Goal: Task Accomplishment & Management: Complete application form

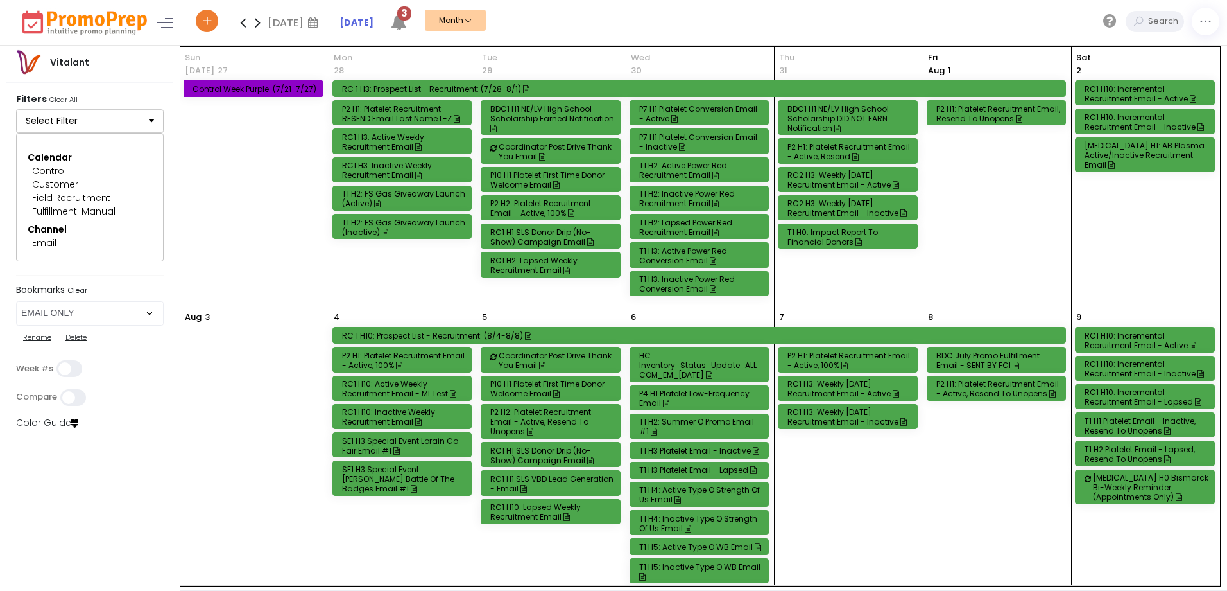
select select "219"
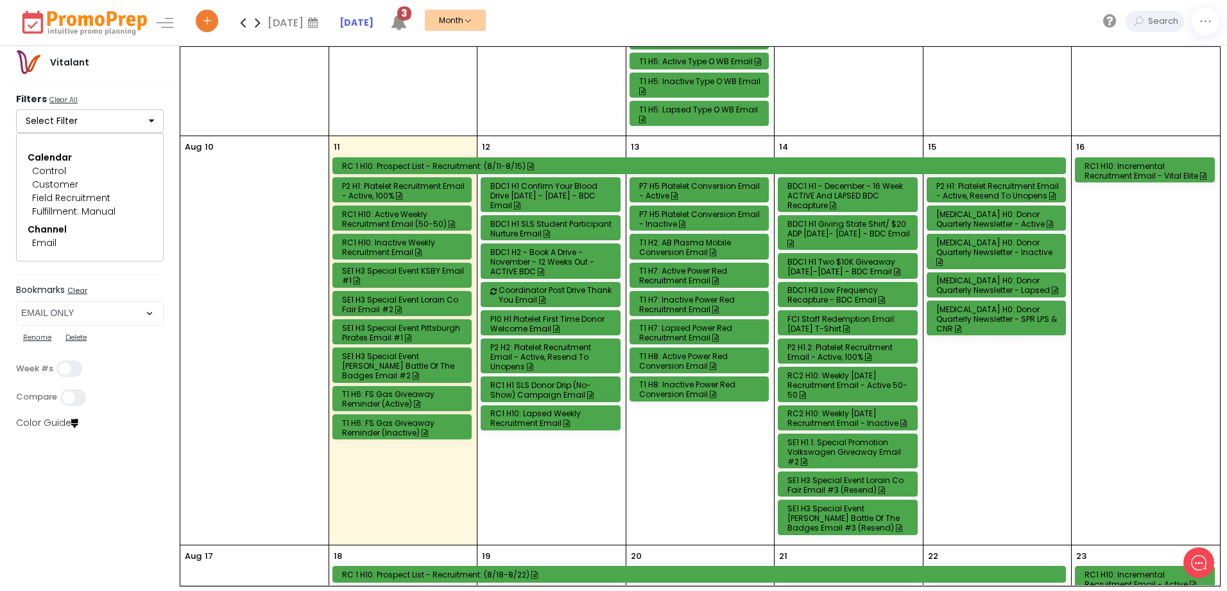
scroll to position [513, 0]
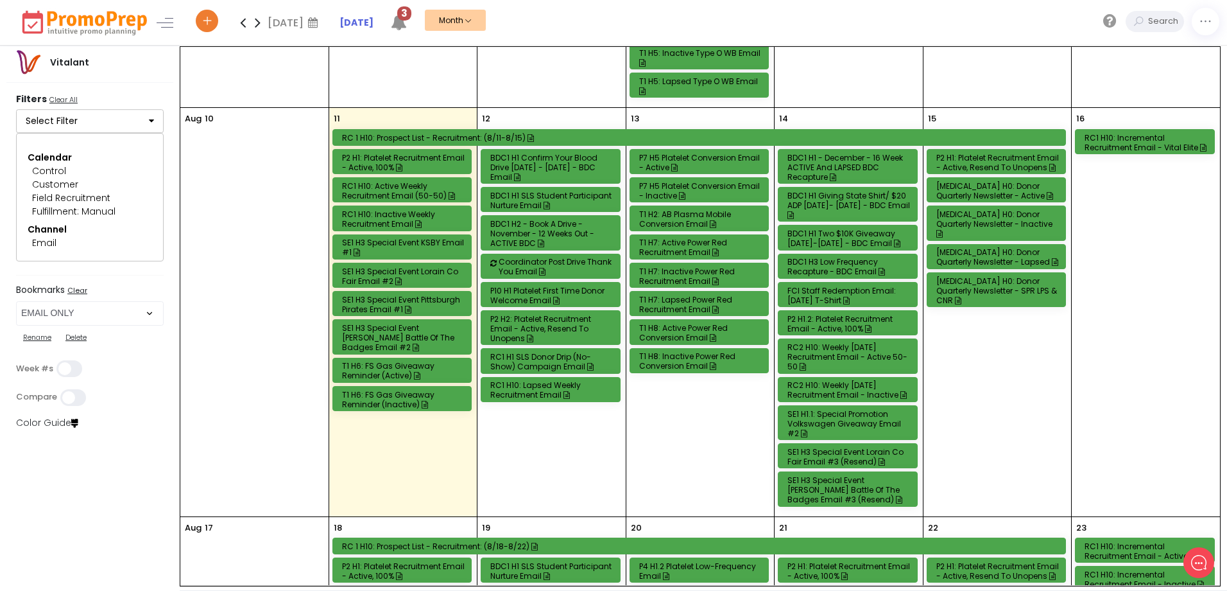
click at [557, 172] on div "BDC1 H1 Confirm Your Blood Drive [DATE] - [DATE] - BDC Email" at bounding box center [552, 167] width 125 height 29
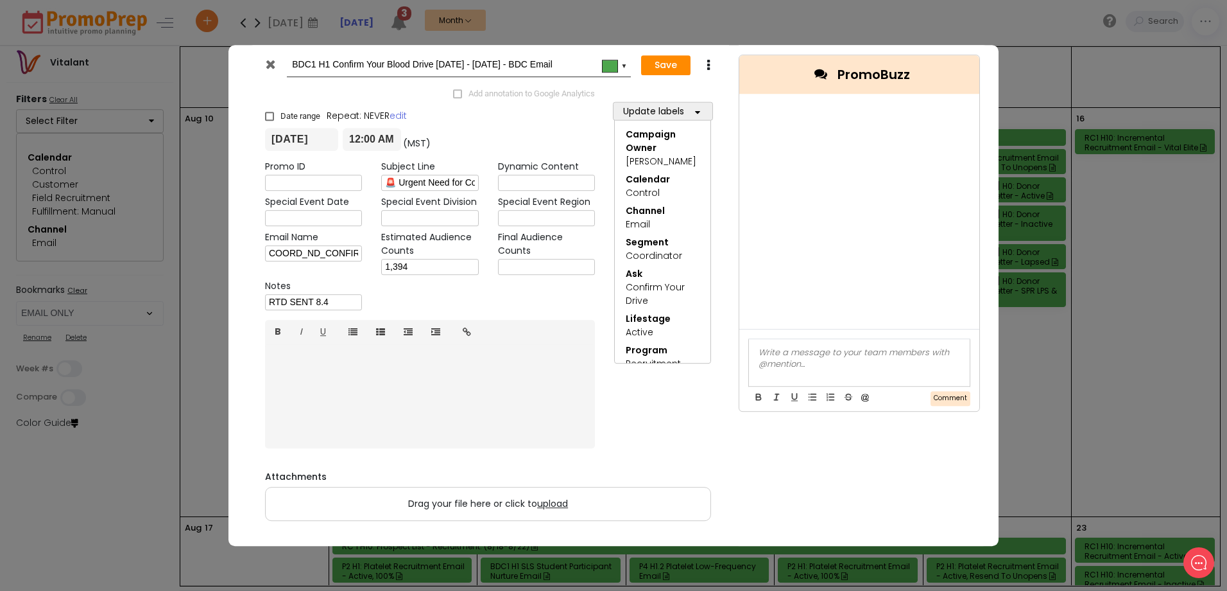
click at [266, 65] on icon at bounding box center [271, 64] width 10 height 13
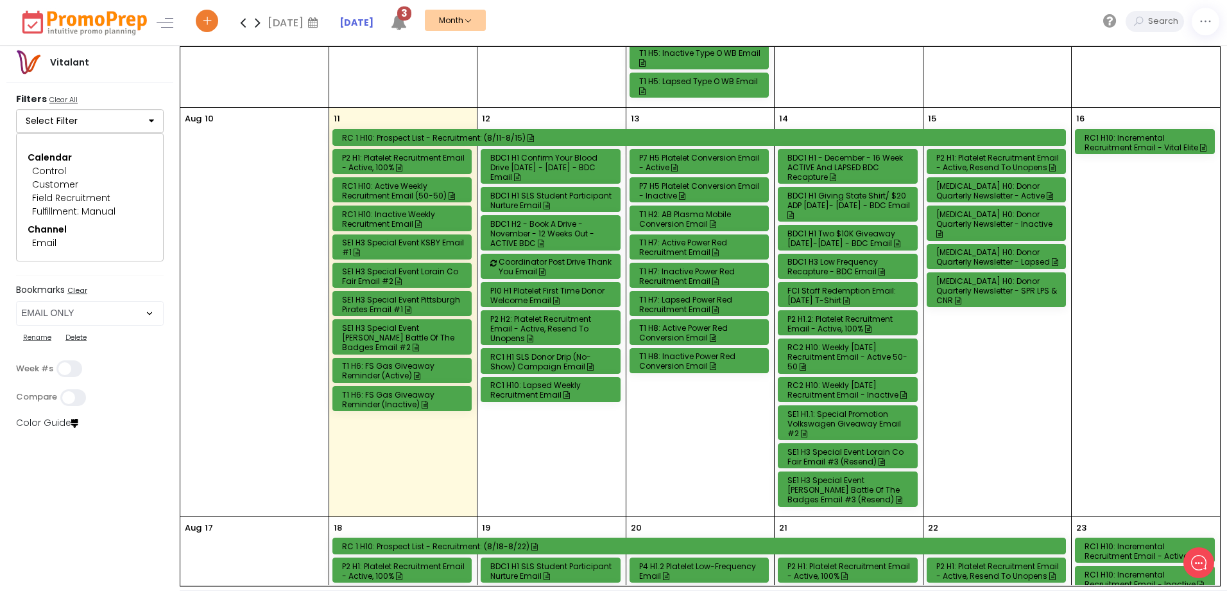
click at [576, 234] on div "BDC1 H2 - Book a Drive - November - 12 Weeks out - ACTIVE BDC" at bounding box center [552, 233] width 125 height 29
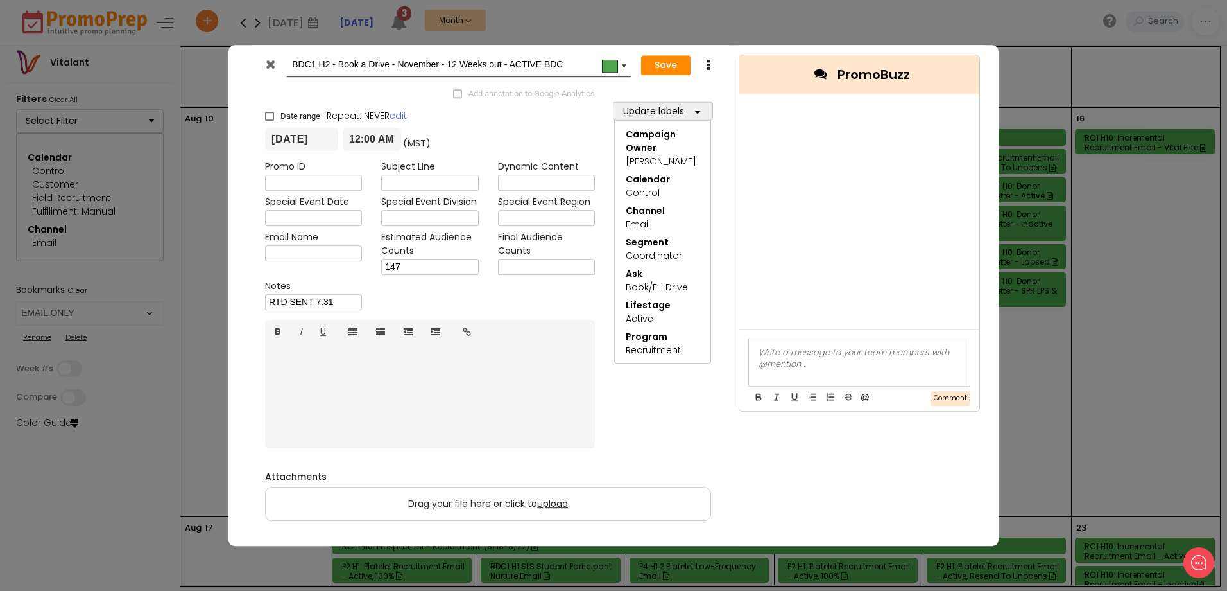
click at [270, 69] on icon at bounding box center [271, 64] width 10 height 13
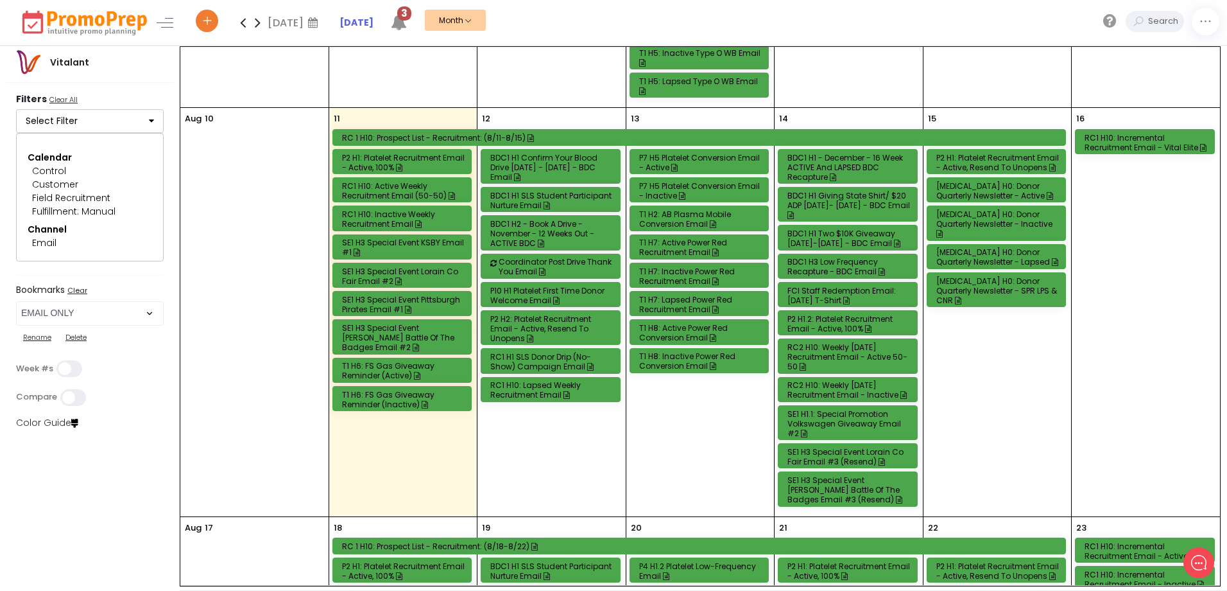
click at [526, 367] on div "RC1 H1 SLS Donor Drip (No-Show) Campaign Email" at bounding box center [552, 361] width 125 height 19
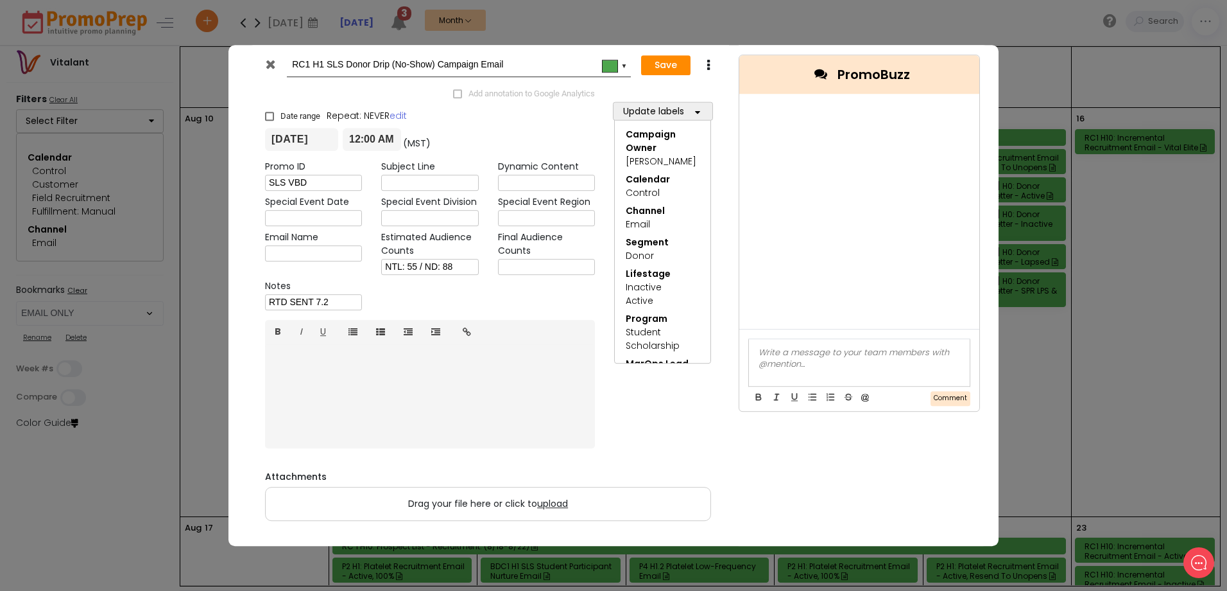
click at [276, 64] on div at bounding box center [271, 67] width 31 height 19
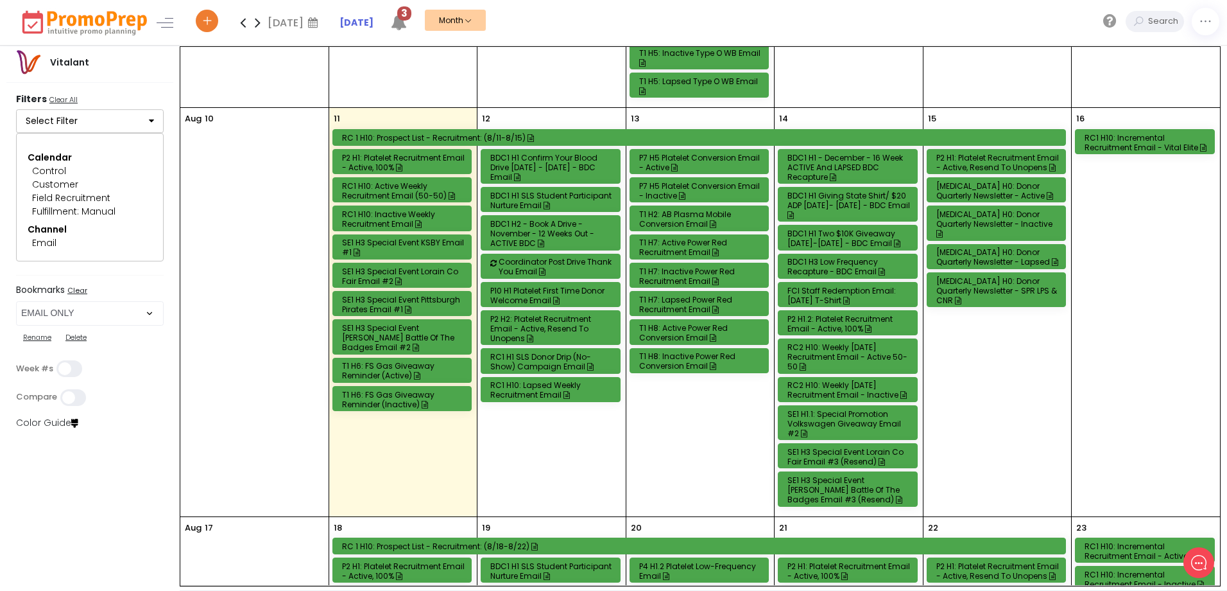
click at [424, 159] on div "P2 H1: Platelet Recruitment Email - Active, 100%" at bounding box center [404, 162] width 125 height 19
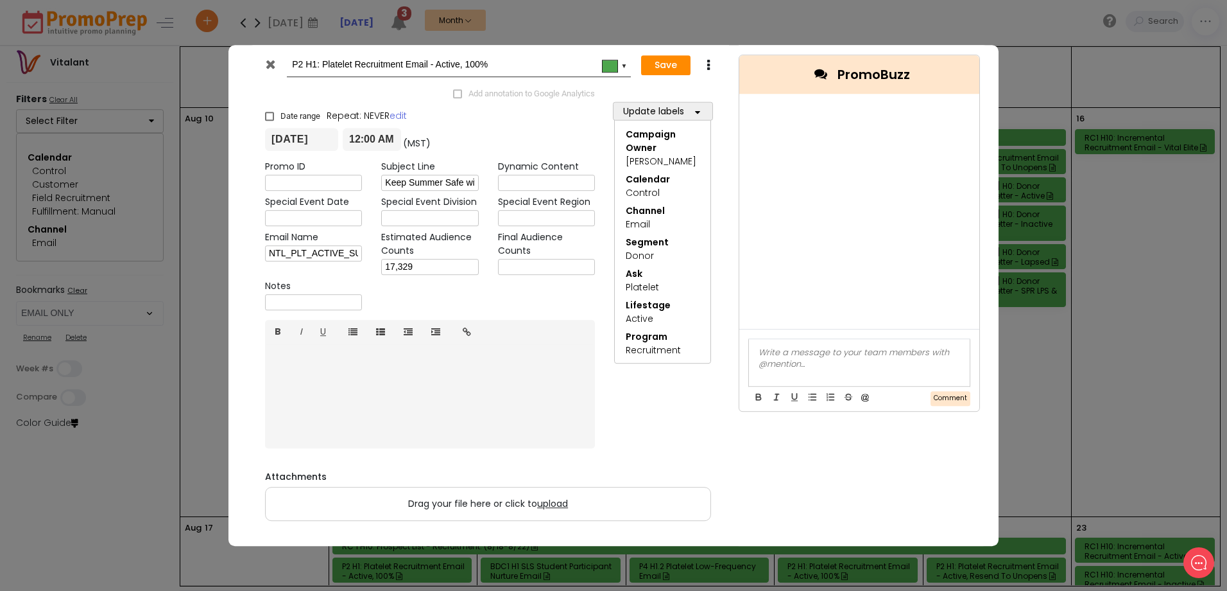
click at [516, 268] on input "text" at bounding box center [546, 267] width 97 height 16
type input "17,055"
click at [655, 61] on button "Save" at bounding box center [665, 65] width 49 height 21
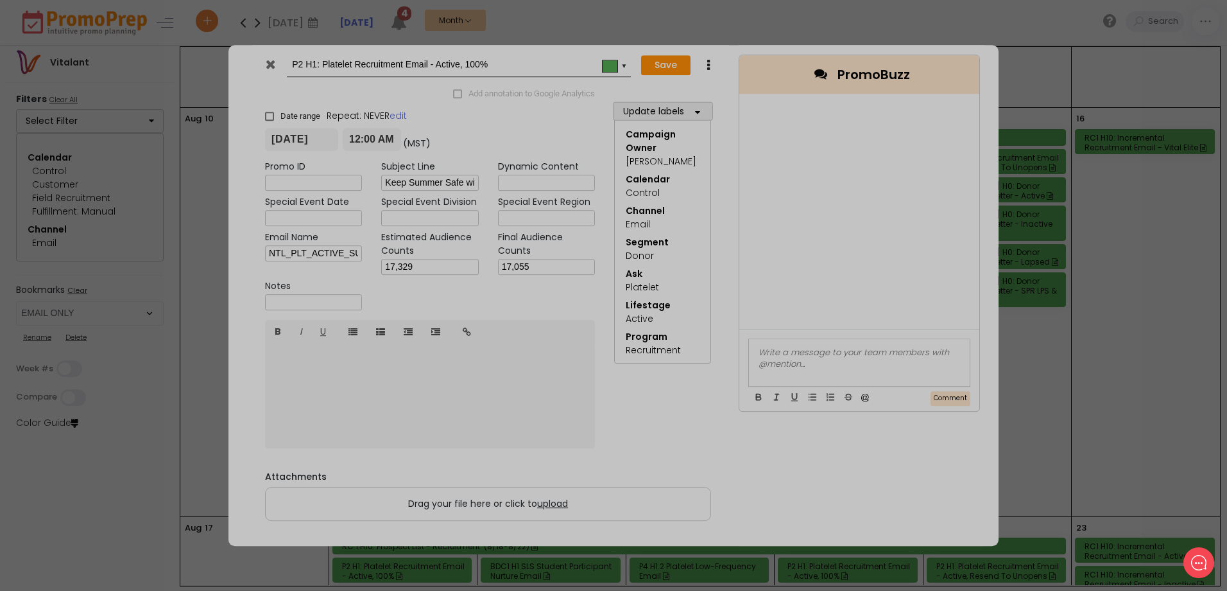
type input "[DATE]"
type input "00:00"
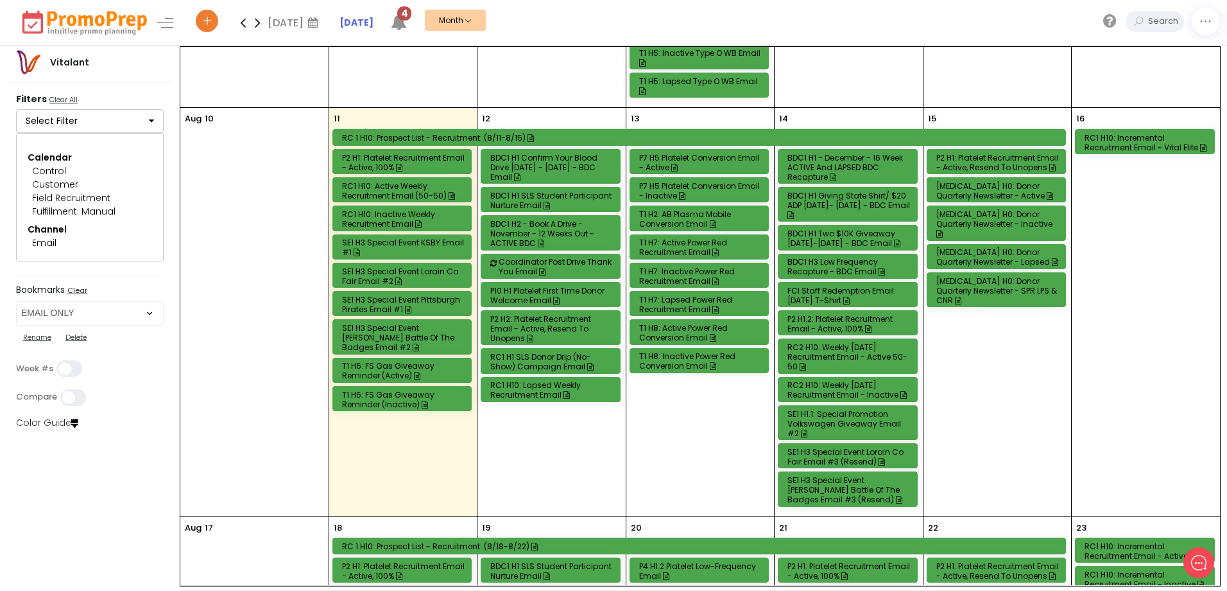
click at [377, 186] on div "RC1 H10: Active Weekly Recruitment Email (50-50)" at bounding box center [404, 190] width 125 height 19
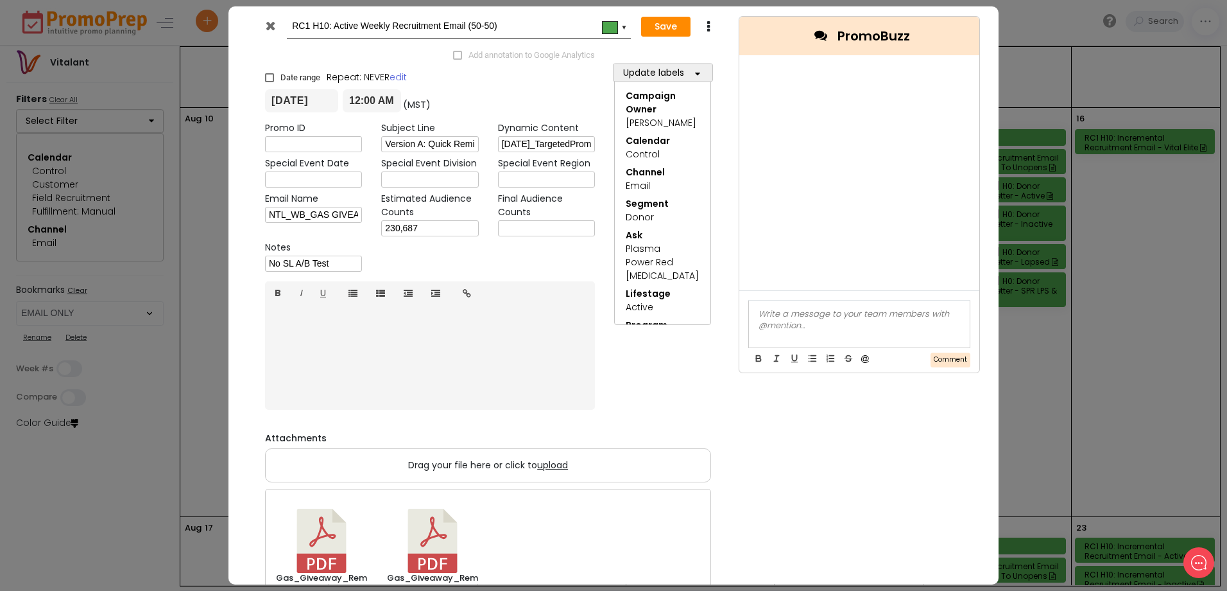
click at [573, 227] on input "text" at bounding box center [546, 228] width 97 height 16
type input "49,865"
click at [669, 24] on button "Save" at bounding box center [665, 27] width 49 height 21
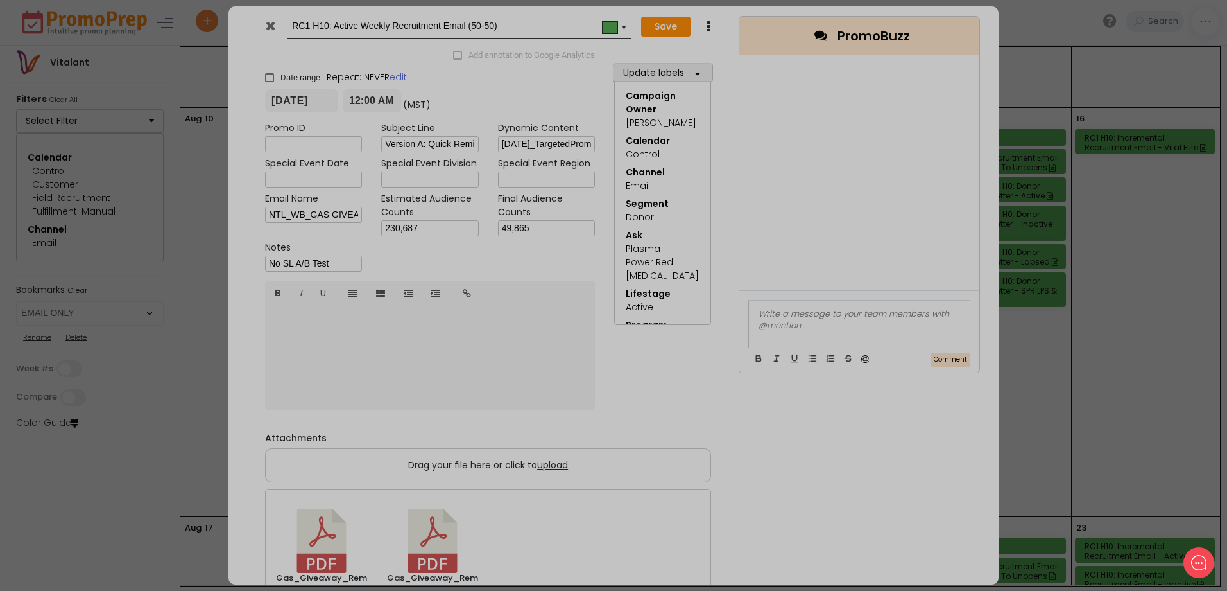
type input "[DATE]"
type input "00:00"
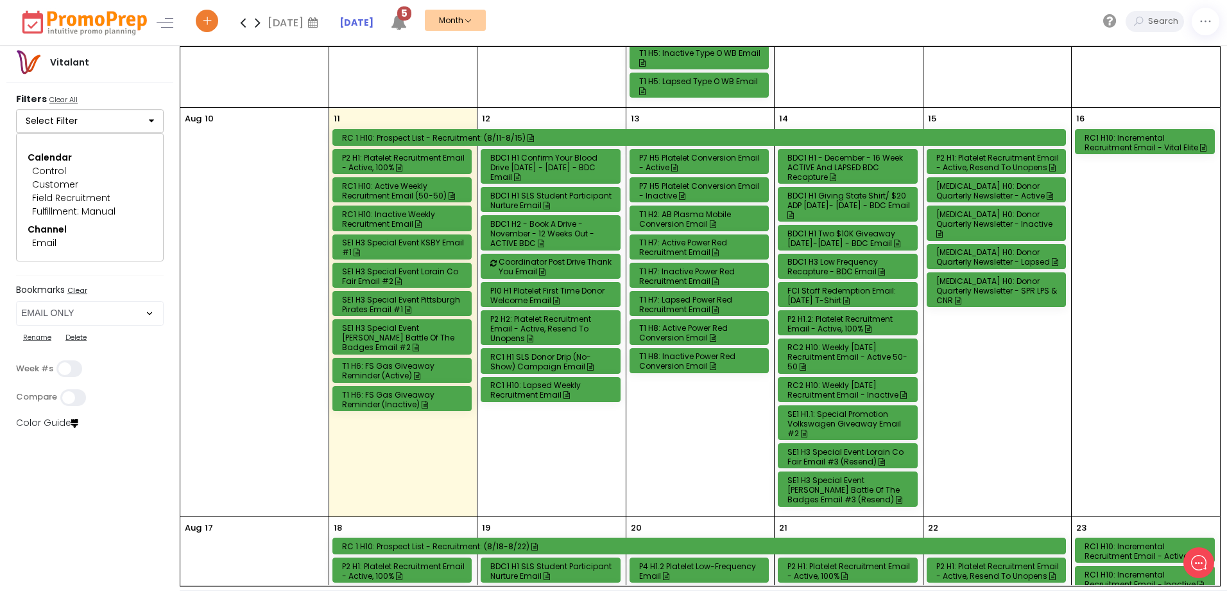
click at [399, 186] on div "RC1 H10: Active Weekly Recruitment Email (50-50)" at bounding box center [404, 190] width 125 height 19
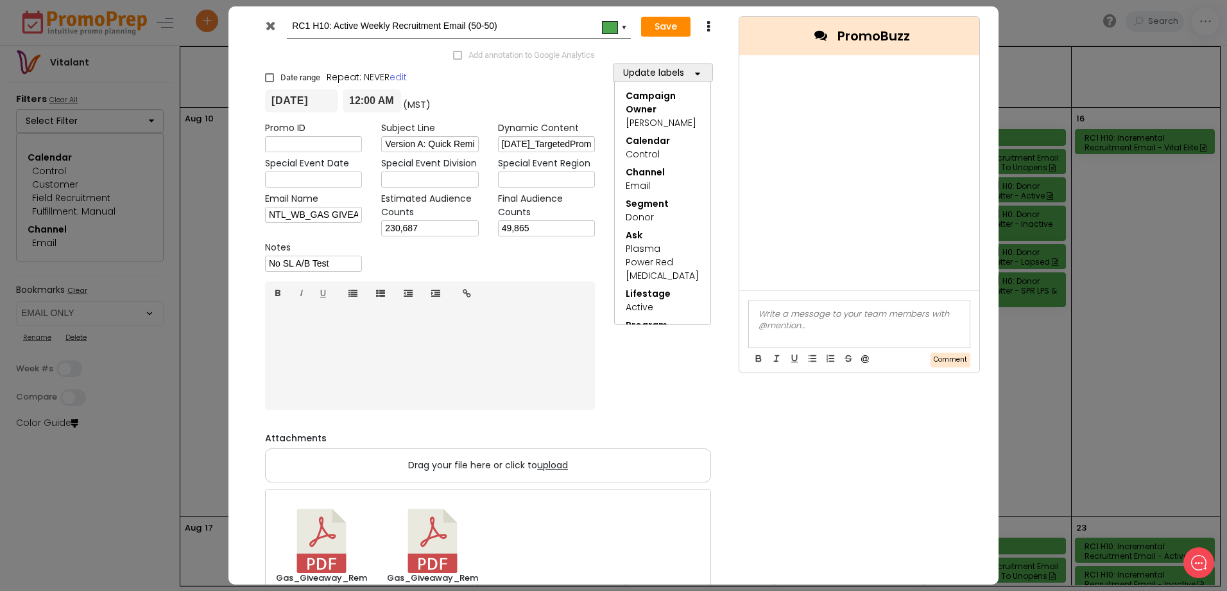
click at [272, 29] on icon at bounding box center [271, 25] width 10 height 13
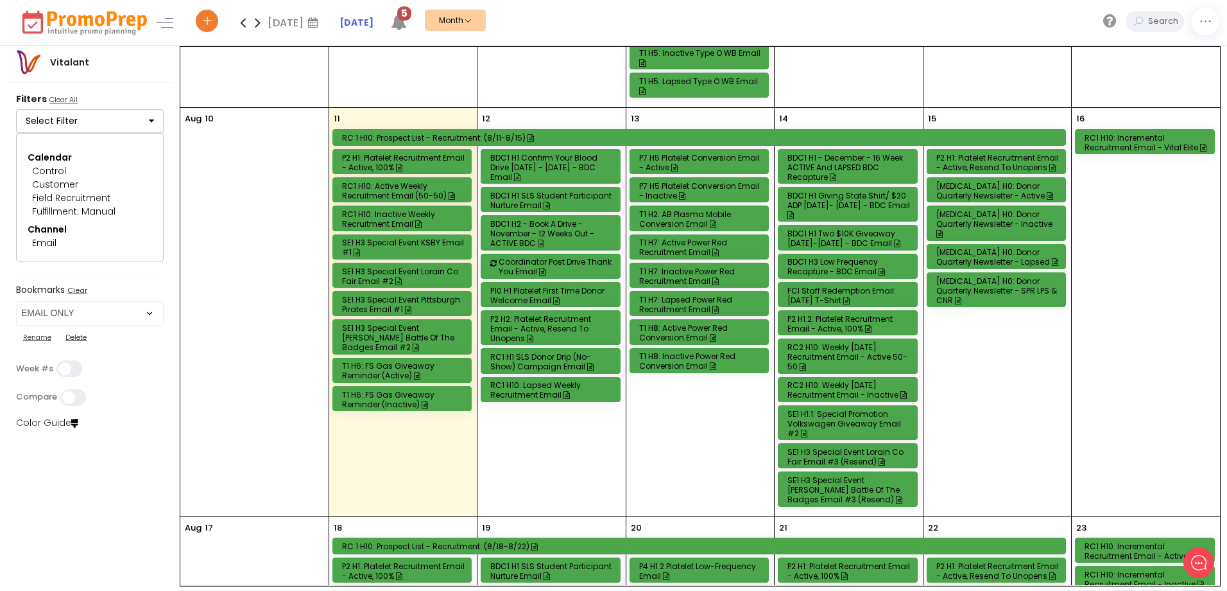
click at [390, 216] on div "RC1 H10: Inactive Weekly Recruitment Email" at bounding box center [404, 218] width 125 height 19
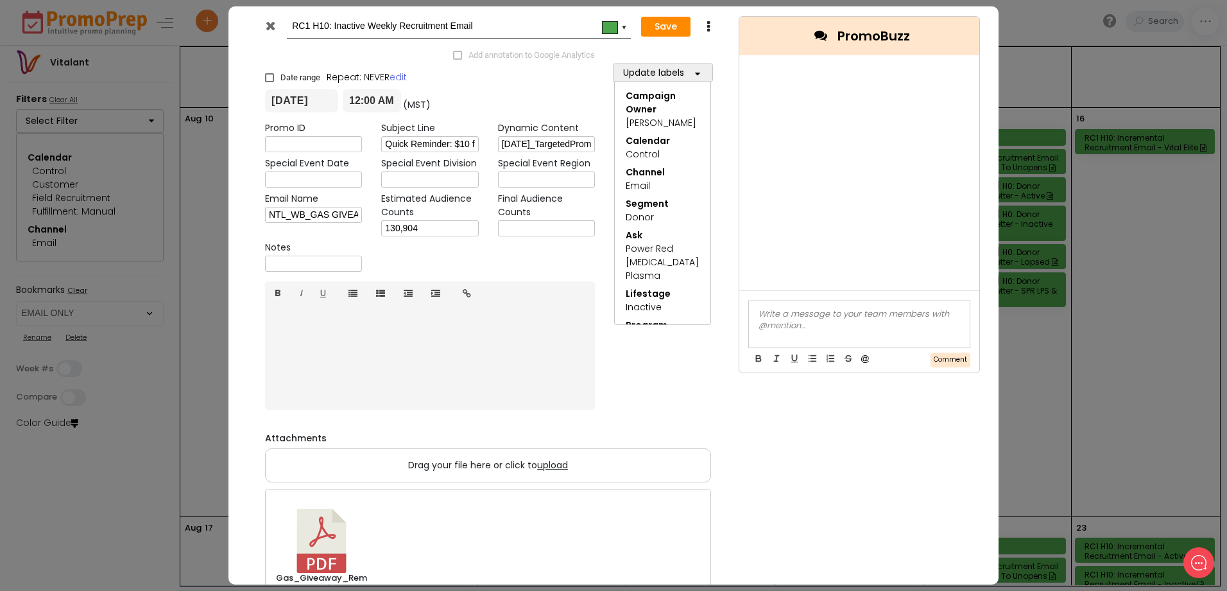
click at [546, 225] on input "text" at bounding box center [546, 228] width 97 height 16
type input "33,912"
click at [666, 25] on button "Save" at bounding box center [665, 27] width 49 height 21
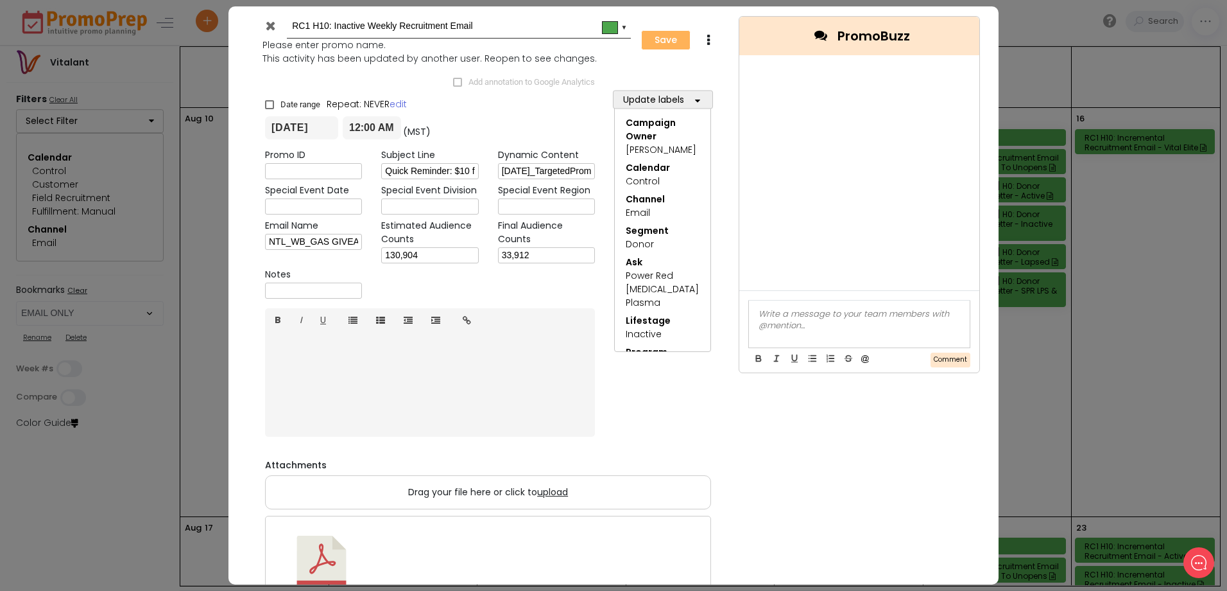
type input "[DATE]"
type input "00:00"
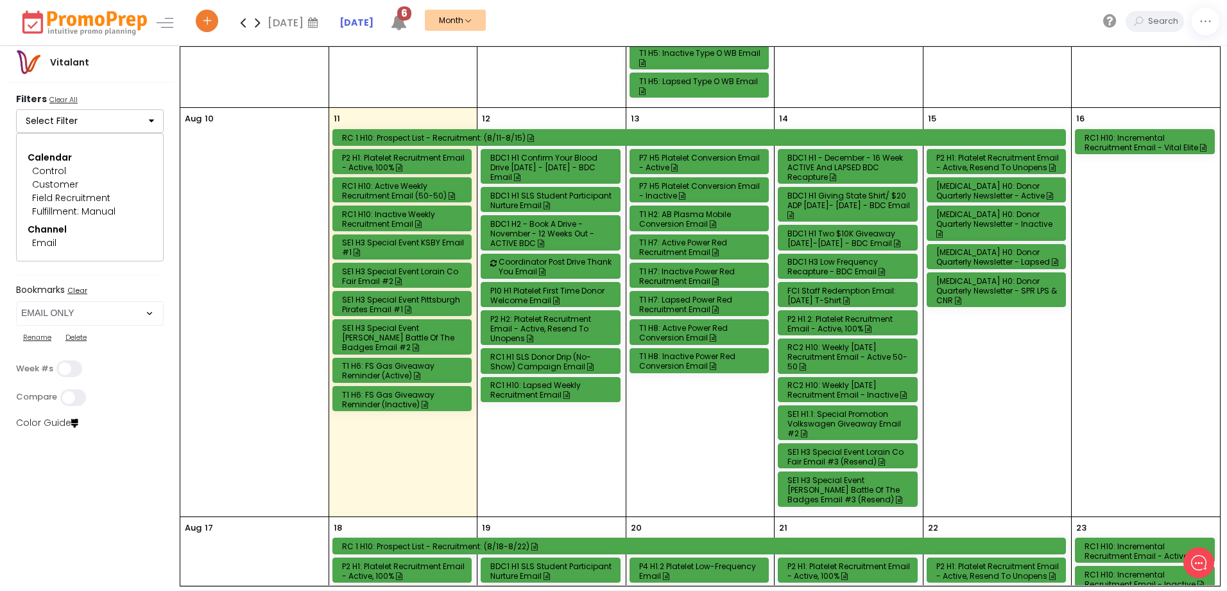
click at [386, 372] on div "T1 H6: FS Gas Giveaway Reminder (Active)" at bounding box center [404, 370] width 125 height 19
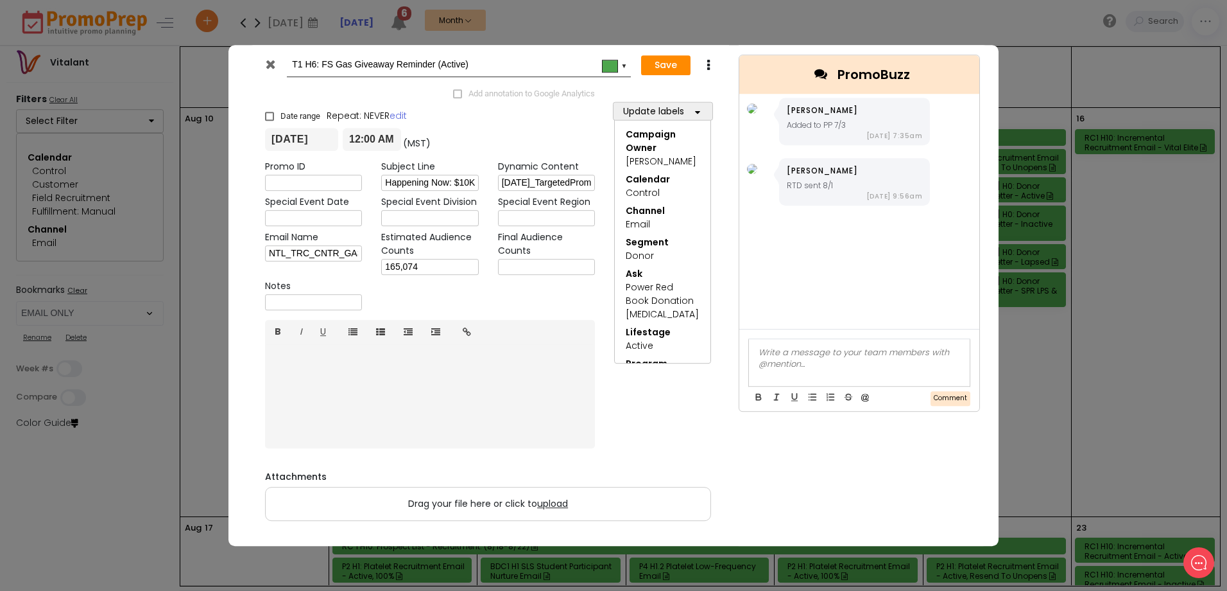
click at [513, 270] on input "text" at bounding box center [546, 267] width 97 height 16
click at [523, 268] on input "text" at bounding box center [546, 267] width 97 height 16
type input "137,796"
click at [677, 65] on button "Save" at bounding box center [665, 65] width 49 height 21
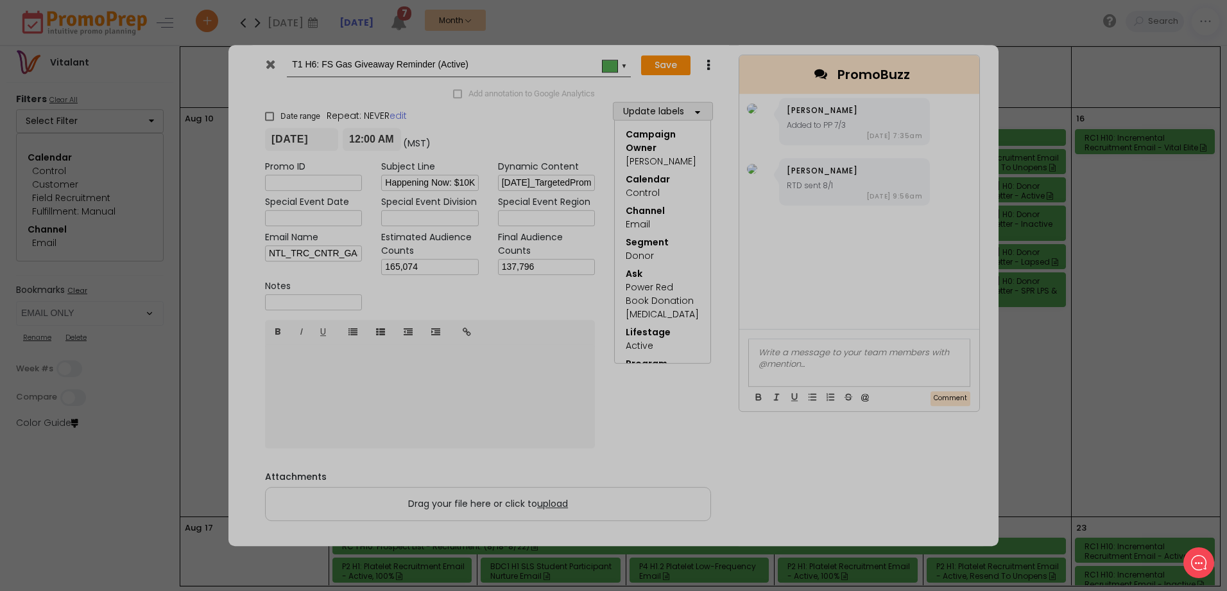
type input "[DATE]"
type input "00:00"
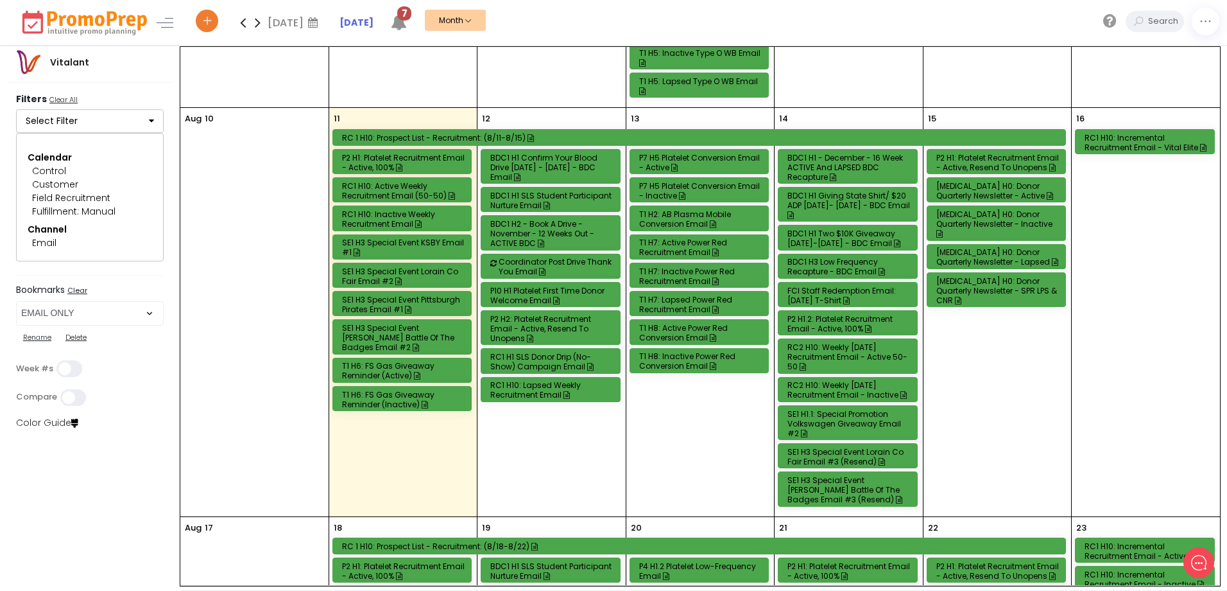
click at [384, 393] on div "T1 H6: FS Gas Giveaway Reminder (Inactive)" at bounding box center [404, 399] width 125 height 19
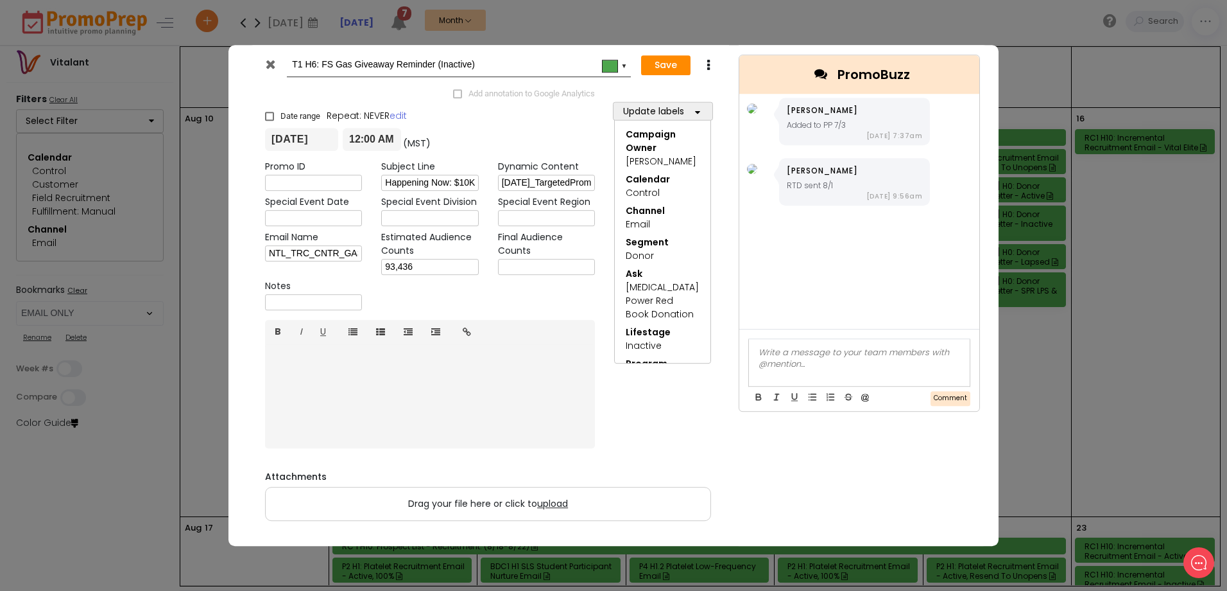
click at [528, 265] on input "text" at bounding box center [546, 267] width 97 height 16
type input "77,735"
click at [669, 65] on button "Save" at bounding box center [665, 65] width 49 height 21
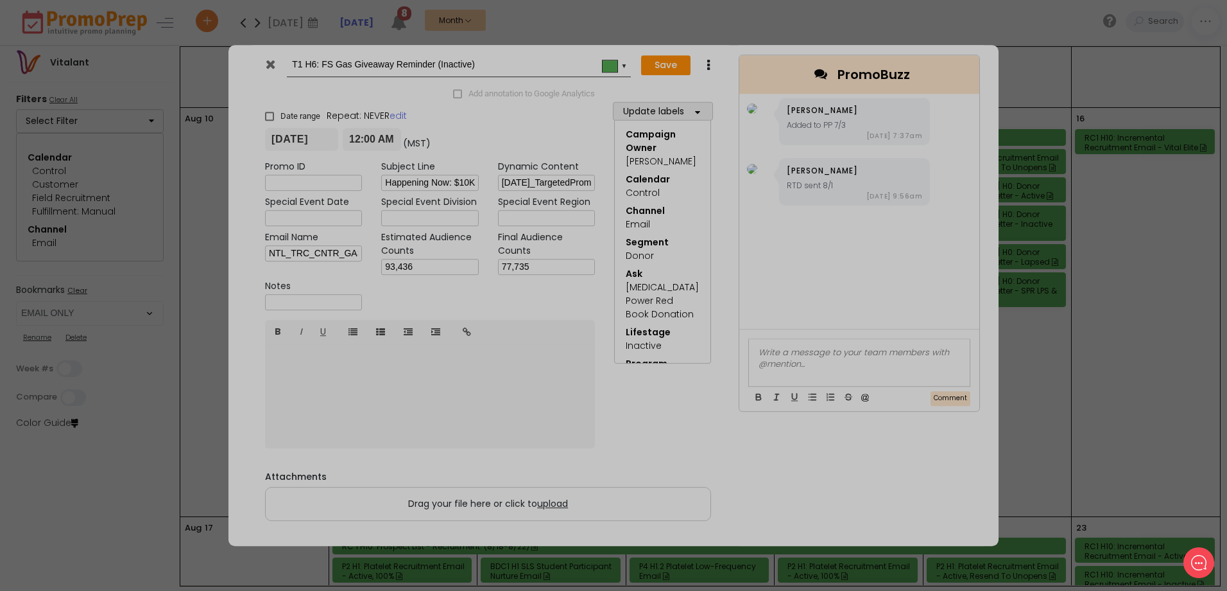
type input "[DATE]"
type input "00:00"
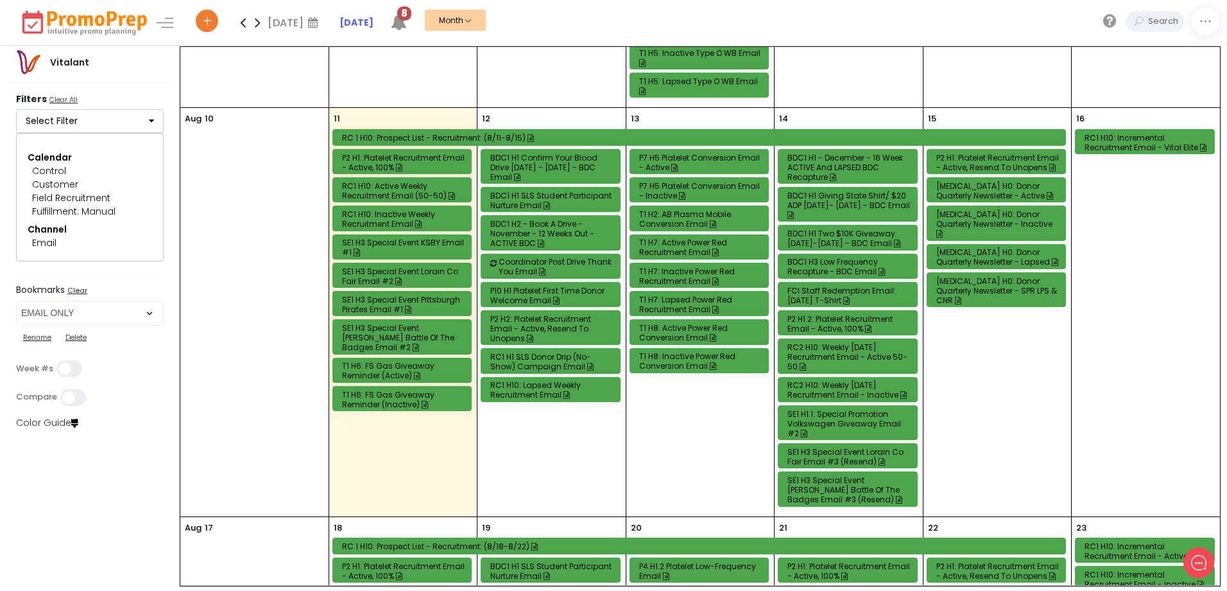
click at [685, 327] on div "T1 H8: Active Power Red Conversion Email" at bounding box center [701, 332] width 125 height 19
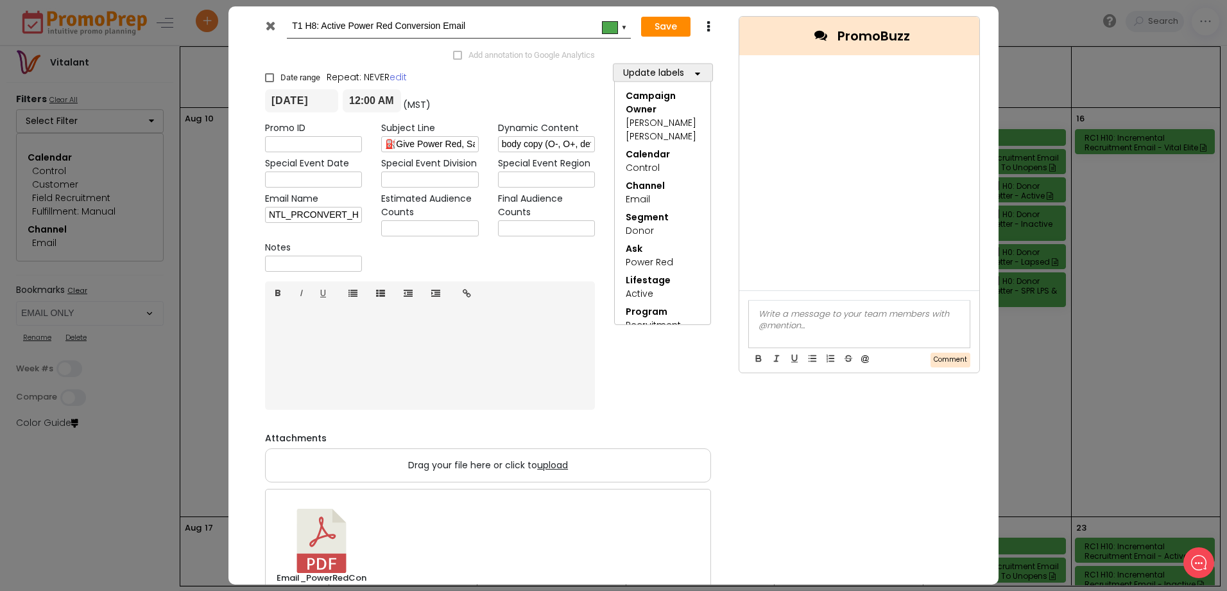
click at [277, 22] on div at bounding box center [271, 28] width 31 height 19
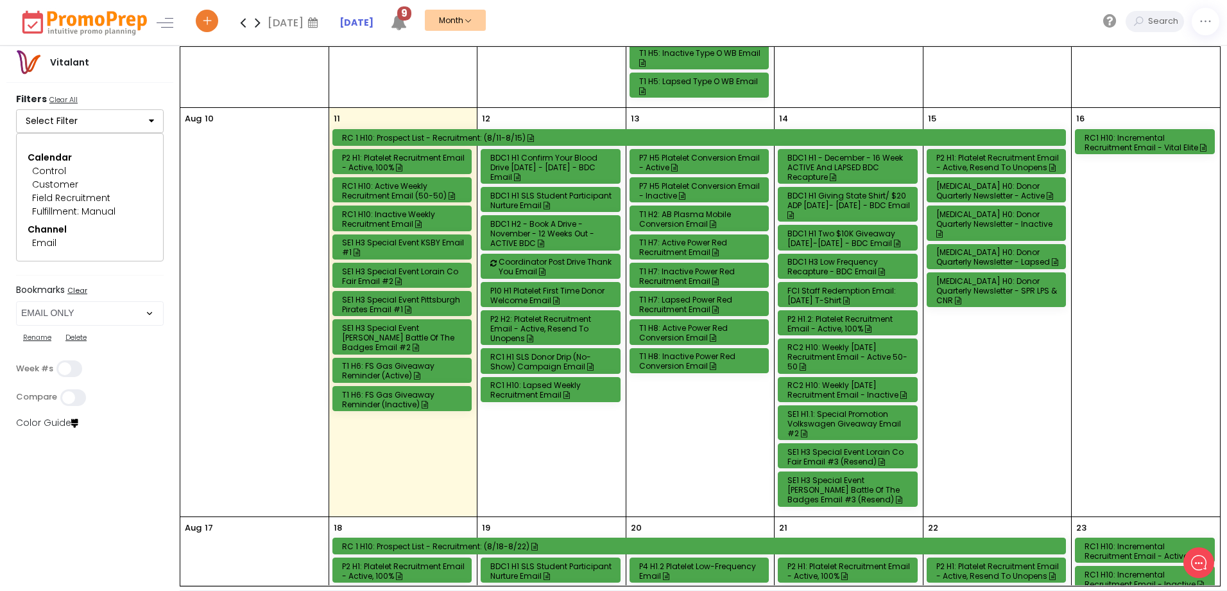
click at [683, 325] on div "T1 H8: Active Power Red Conversion Email" at bounding box center [701, 332] width 125 height 19
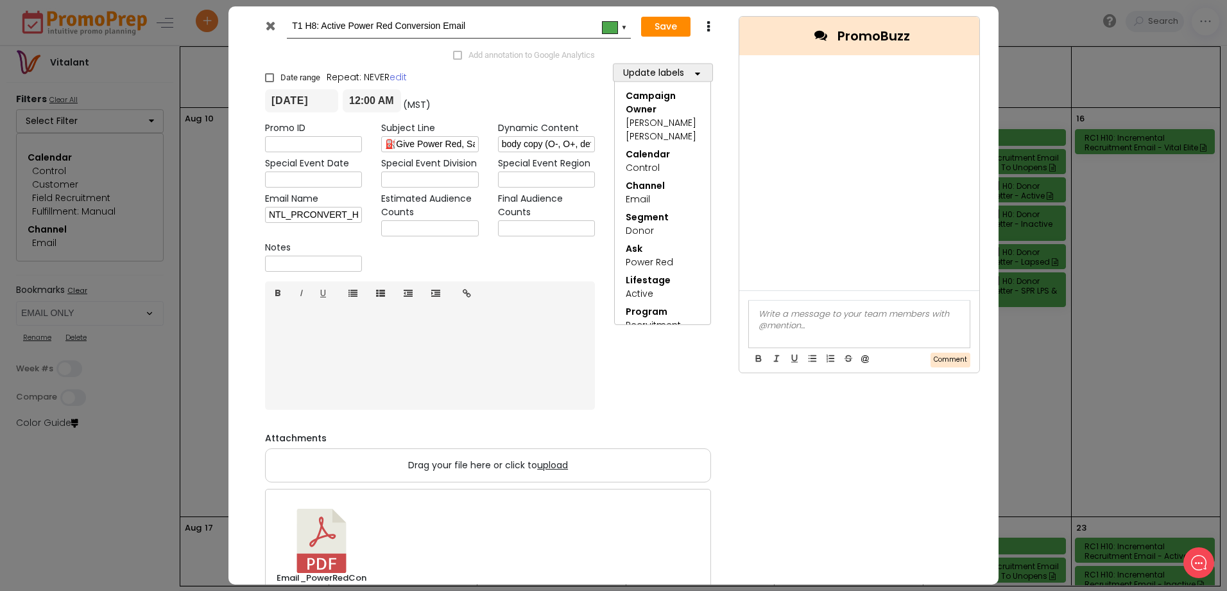
click at [261, 24] on div at bounding box center [271, 28] width 31 height 19
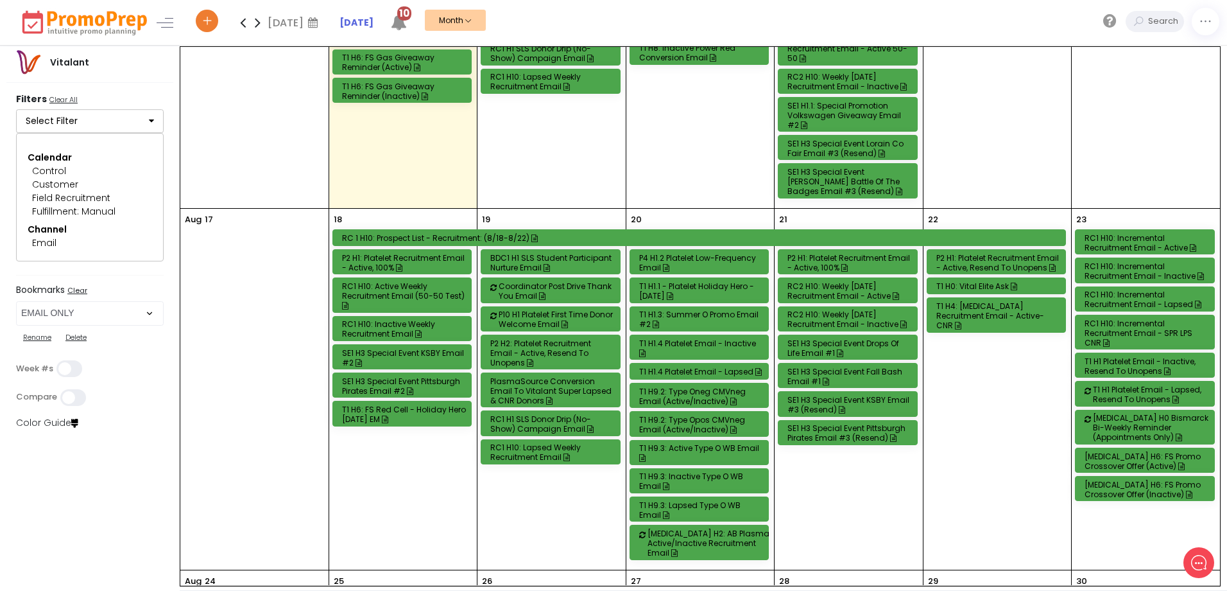
scroll to position [834, 0]
